Goal: Task Accomplishment & Management: Manage account settings

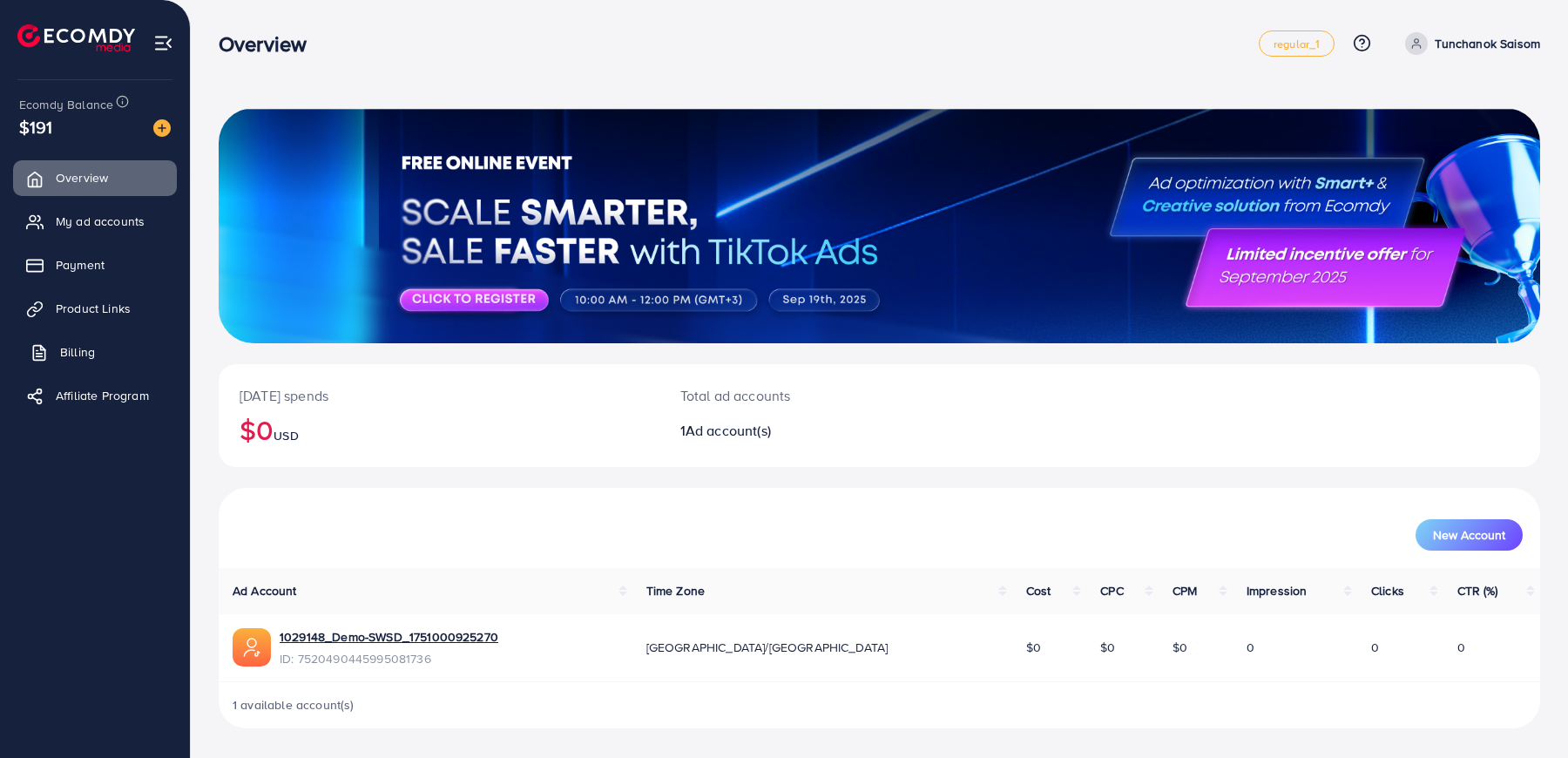
click at [99, 357] on link "Billing" at bounding box center [95, 352] width 164 height 35
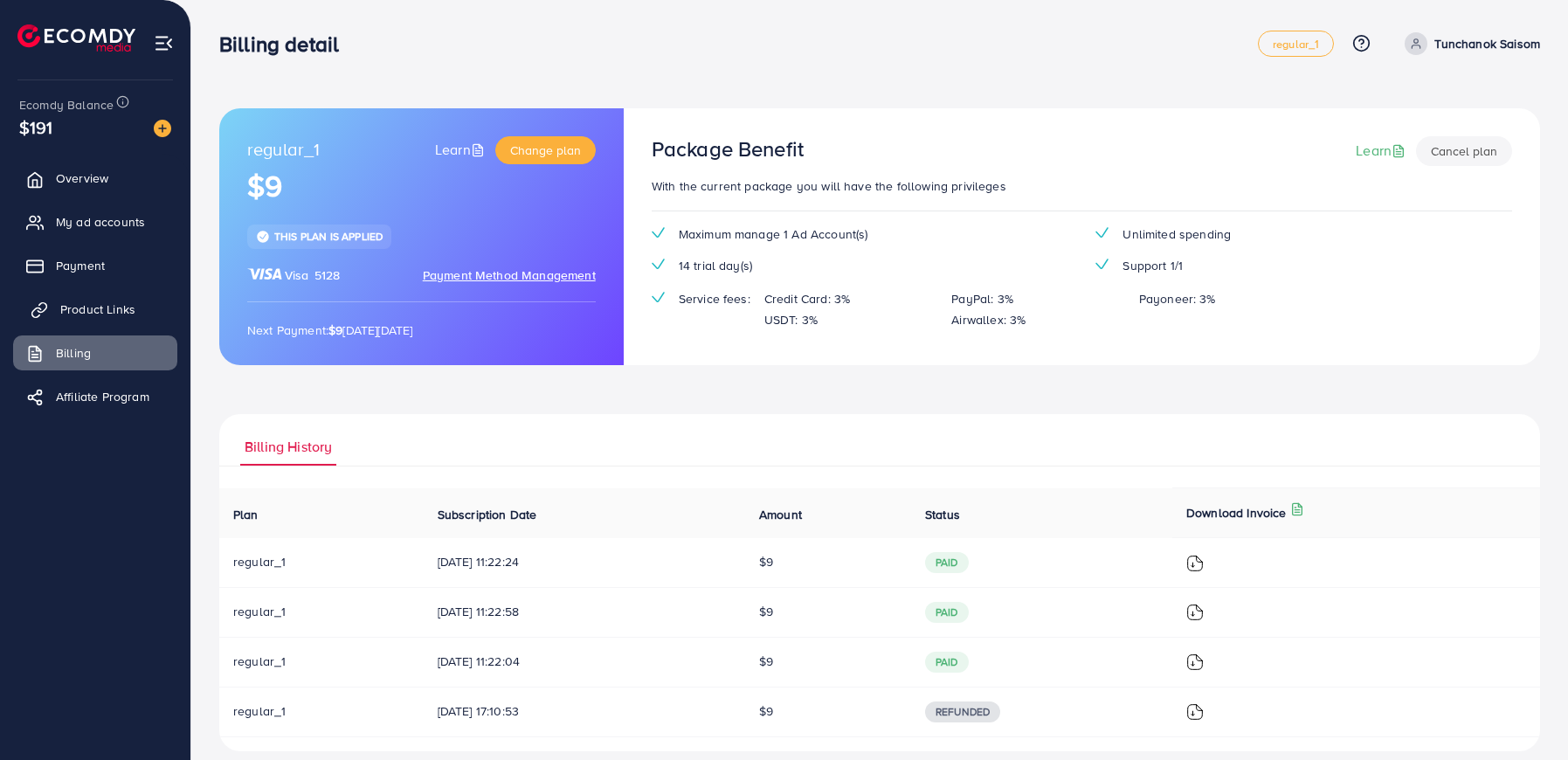
click at [99, 315] on span "Product Links" at bounding box center [97, 309] width 75 height 18
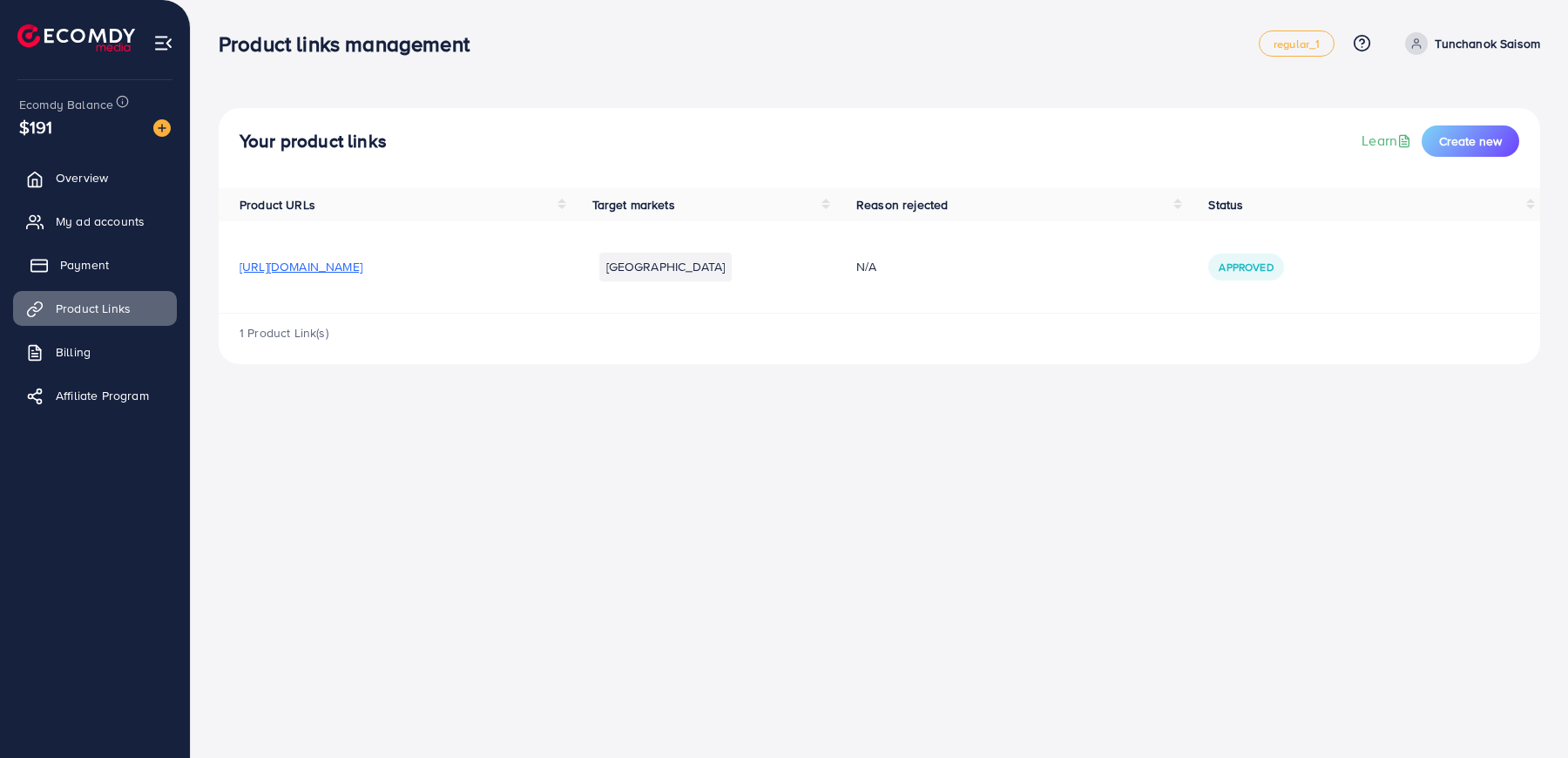
click at [100, 250] on link "Payment" at bounding box center [95, 265] width 164 height 35
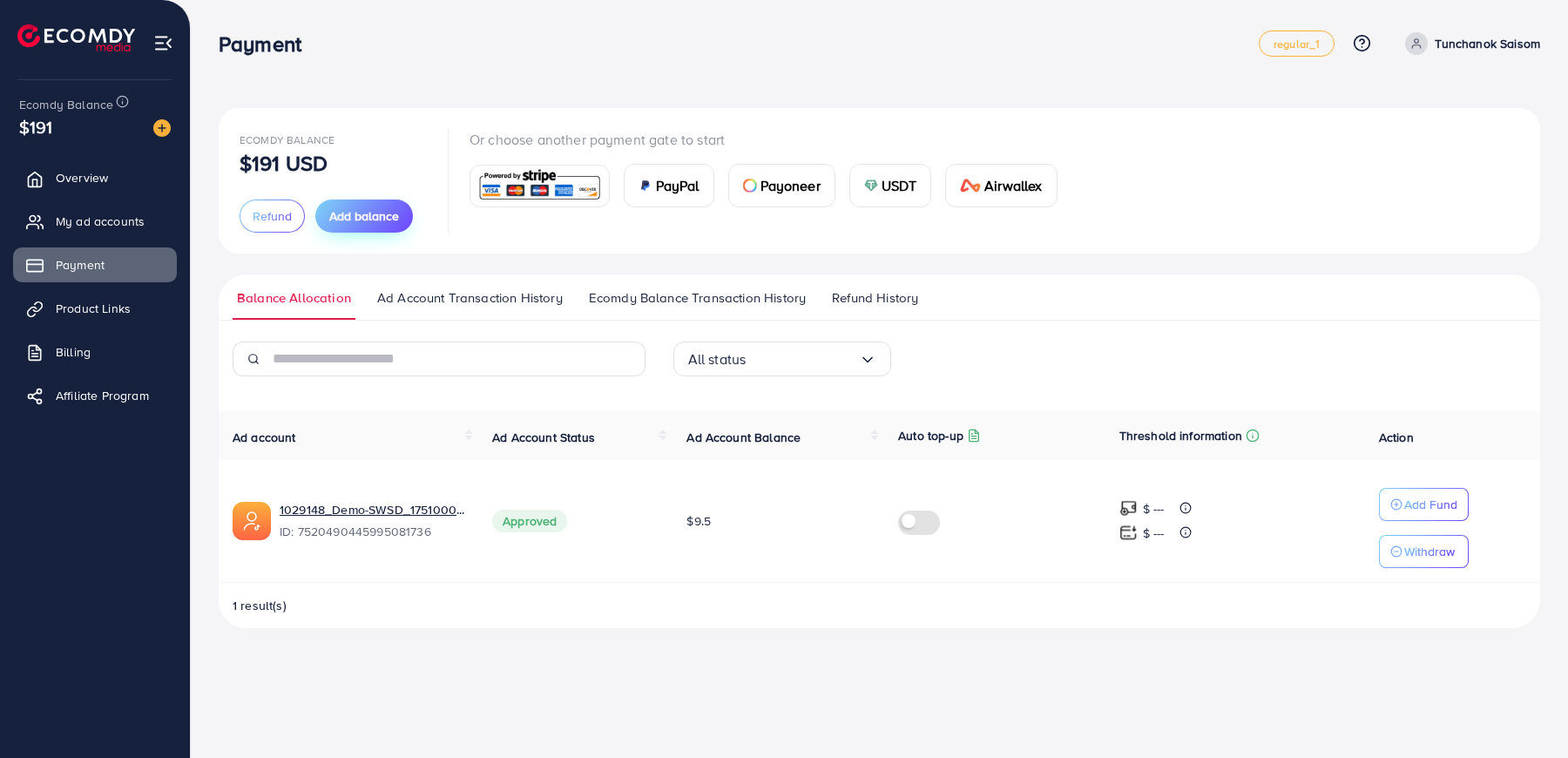
click at [343, 222] on span "Add balance" at bounding box center [364, 216] width 70 height 18
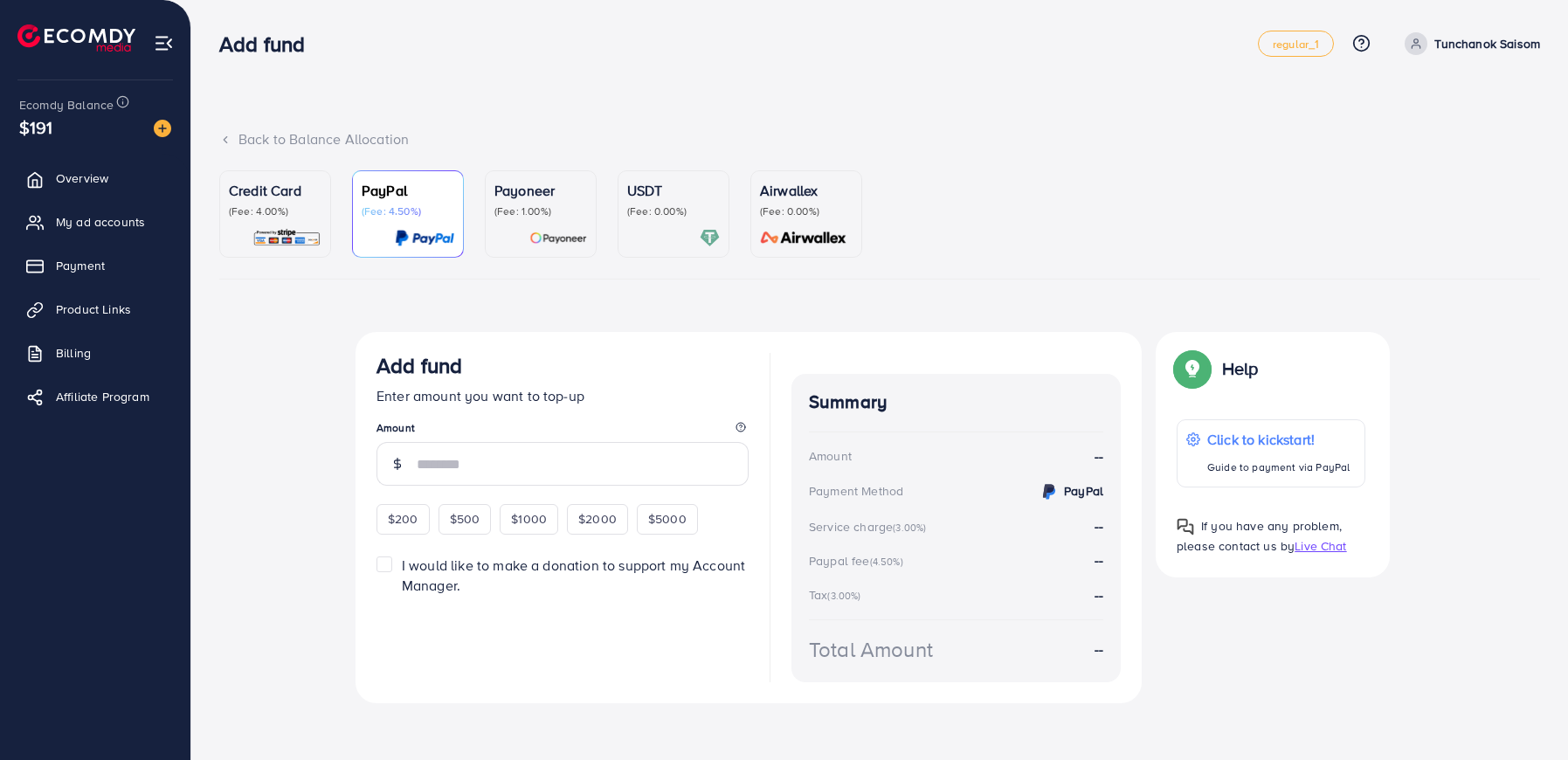
click at [232, 137] on div "Back to Balance Allocation" at bounding box center [879, 140] width 1320 height 20
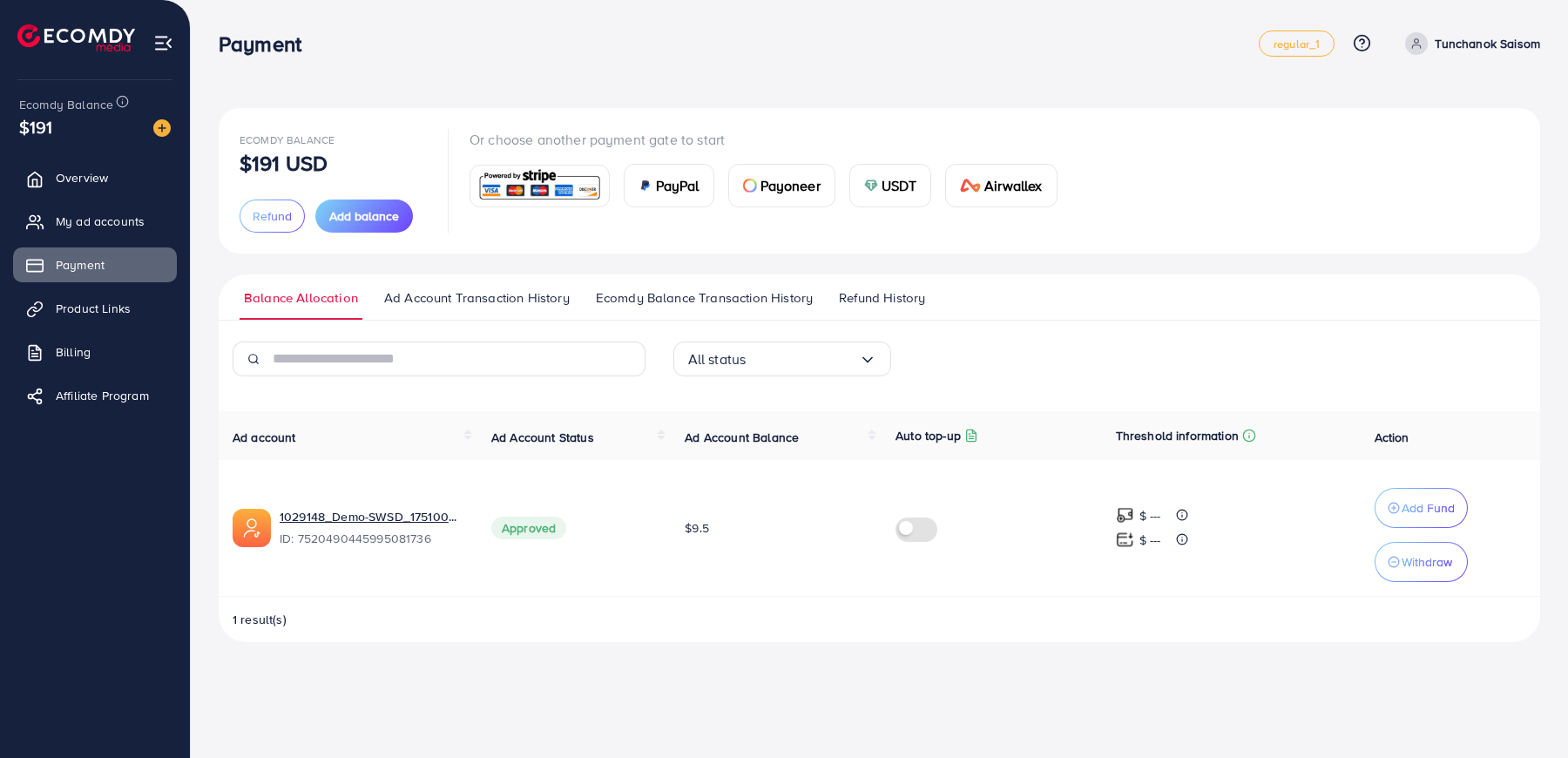
click at [467, 272] on div "Ecomdy Balance $191 USD Refund Add balance Or choose another payment gate to st…" at bounding box center [879, 374] width 1322 height 534
click at [467, 298] on span "Ad Account Transaction History" at bounding box center [477, 298] width 185 height 19
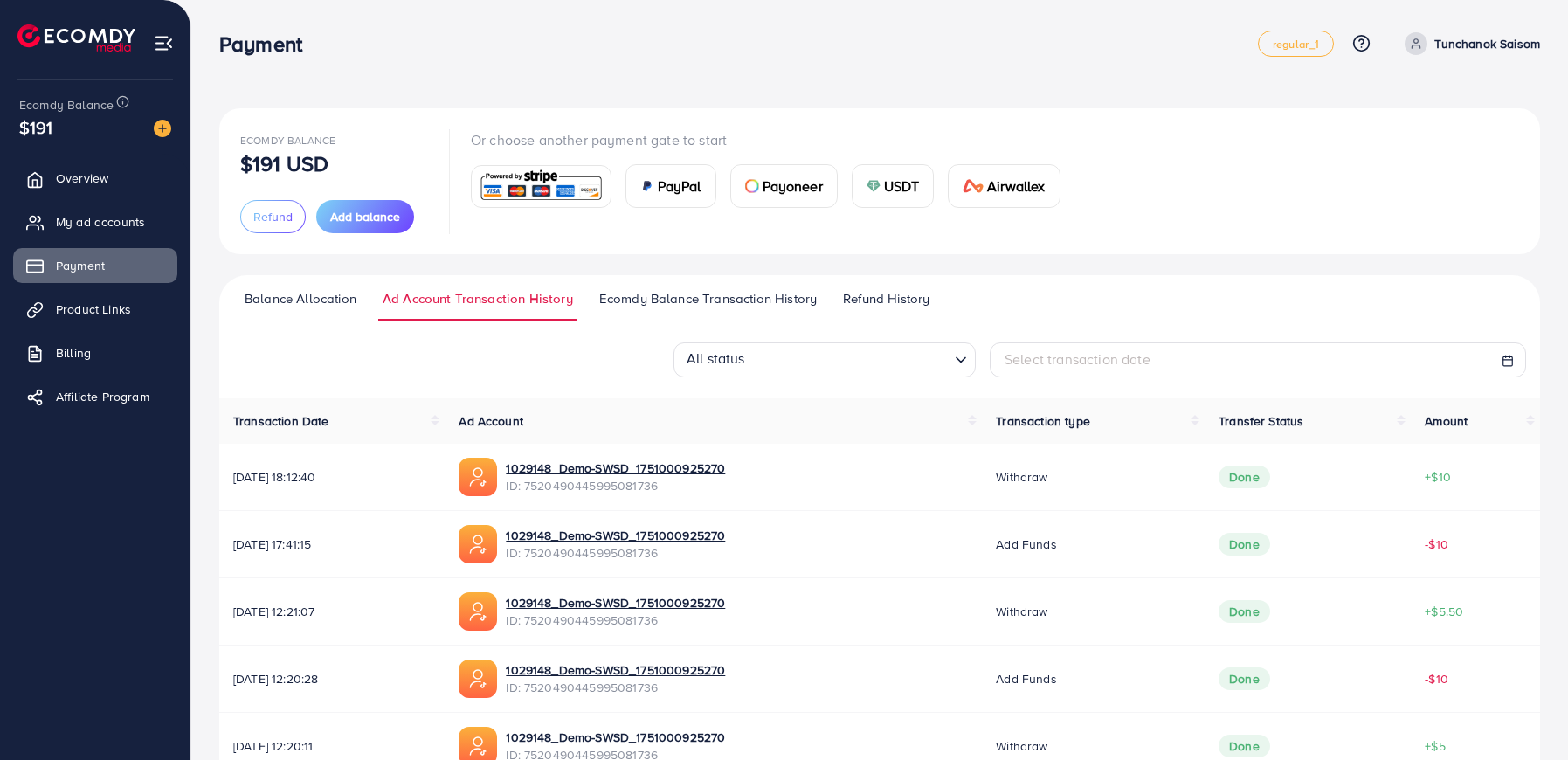
click at [263, 300] on span "Balance Allocation" at bounding box center [300, 299] width 112 height 19
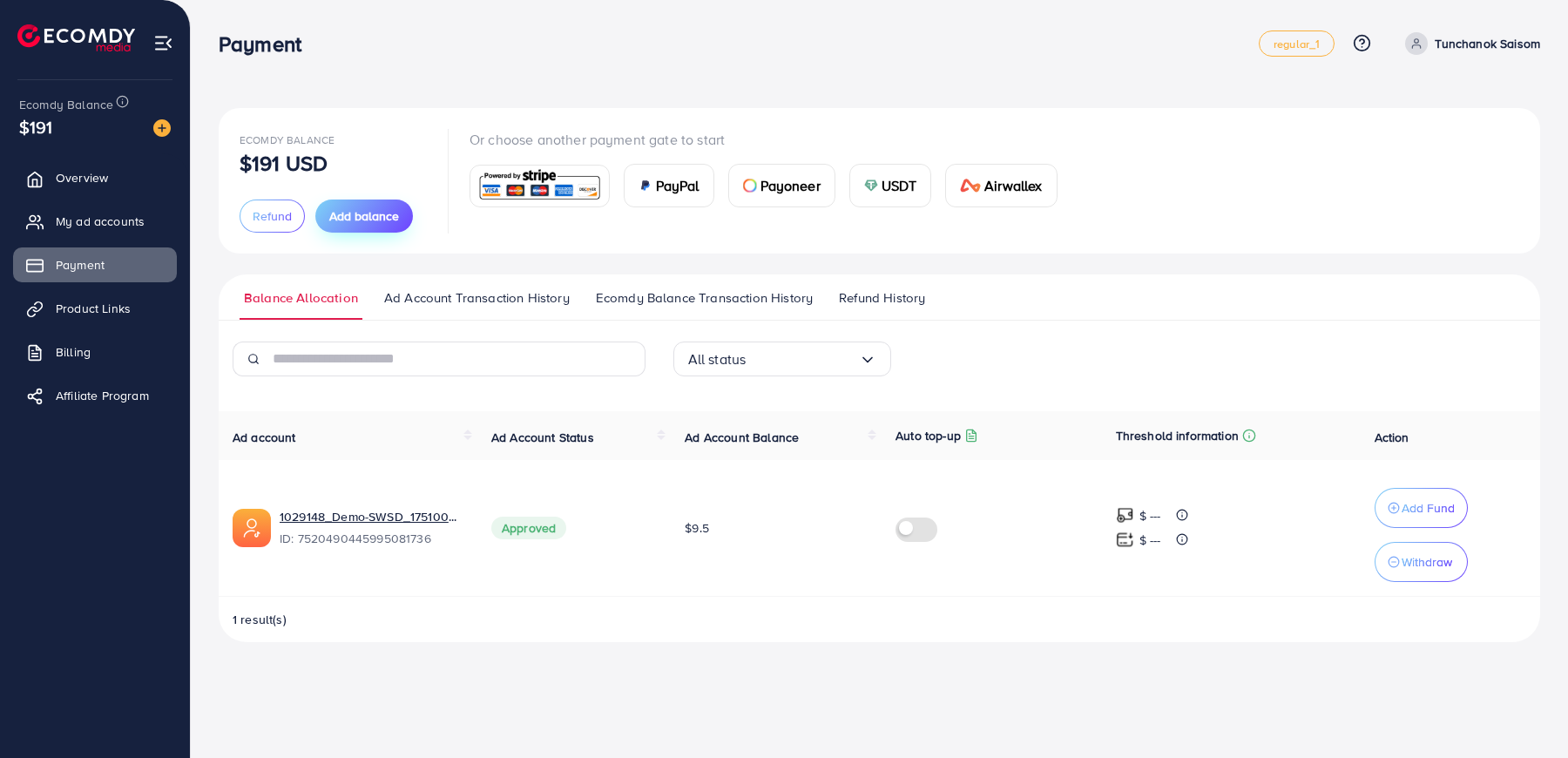
click at [400, 217] on button "Add balance" at bounding box center [364, 216] width 98 height 33
